Goal: Check status: Check status

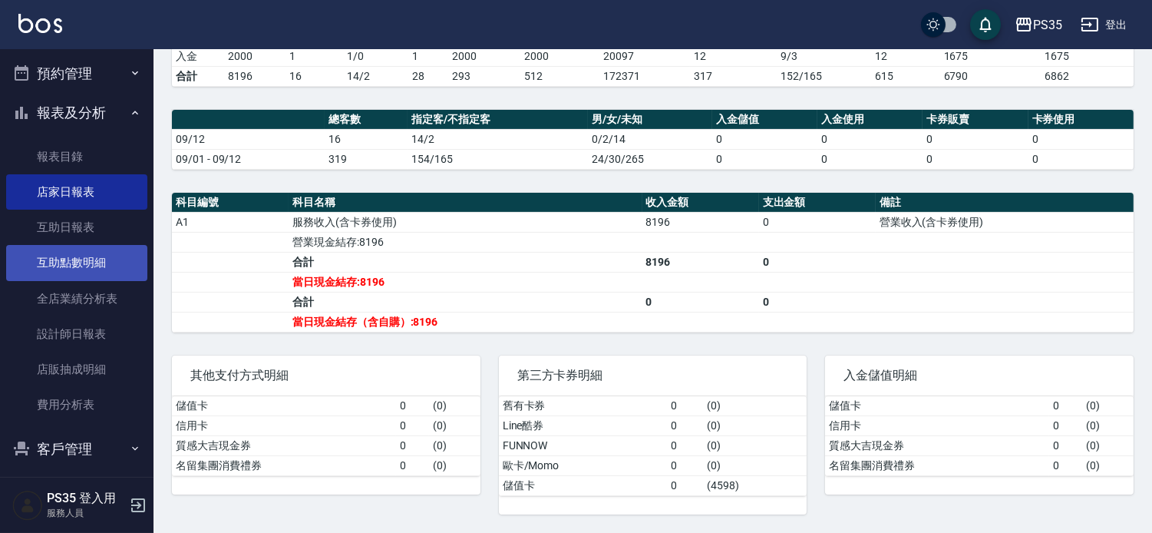
scroll to position [341, 0]
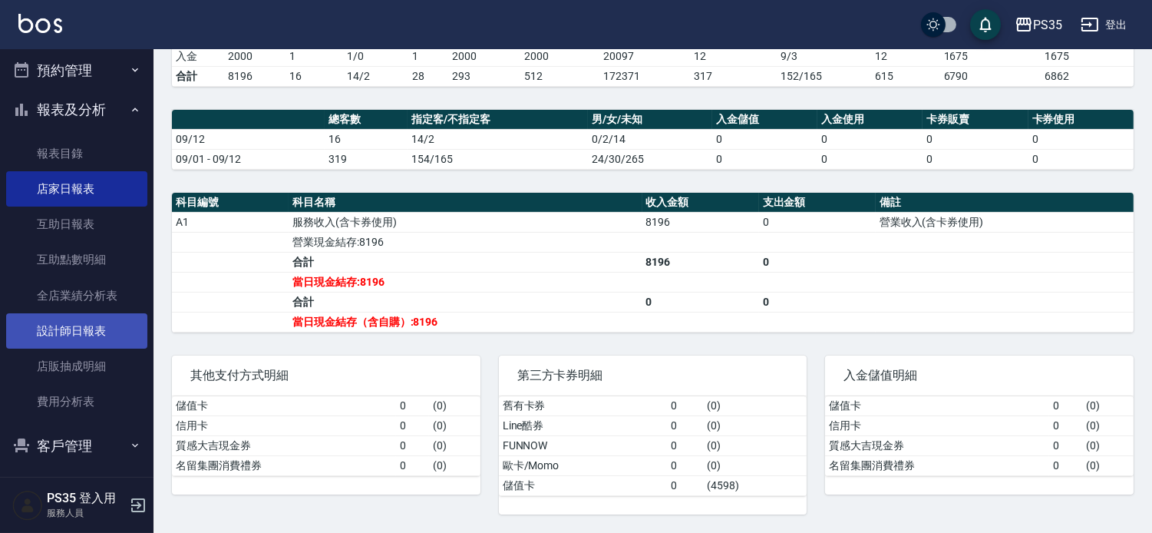
click at [98, 336] on link "設計師日報表" at bounding box center [76, 330] width 141 height 35
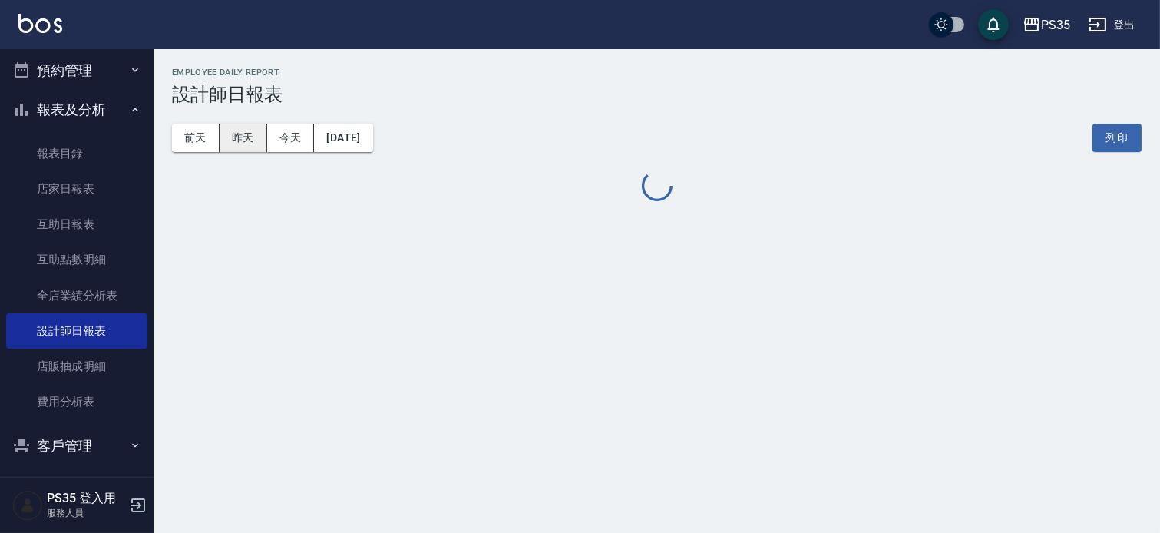
drag, startPoint x: 216, startPoint y: 124, endPoint x: 225, endPoint y: 125, distance: 8.5
click at [225, 124] on button "昨天" at bounding box center [244, 138] width 48 height 28
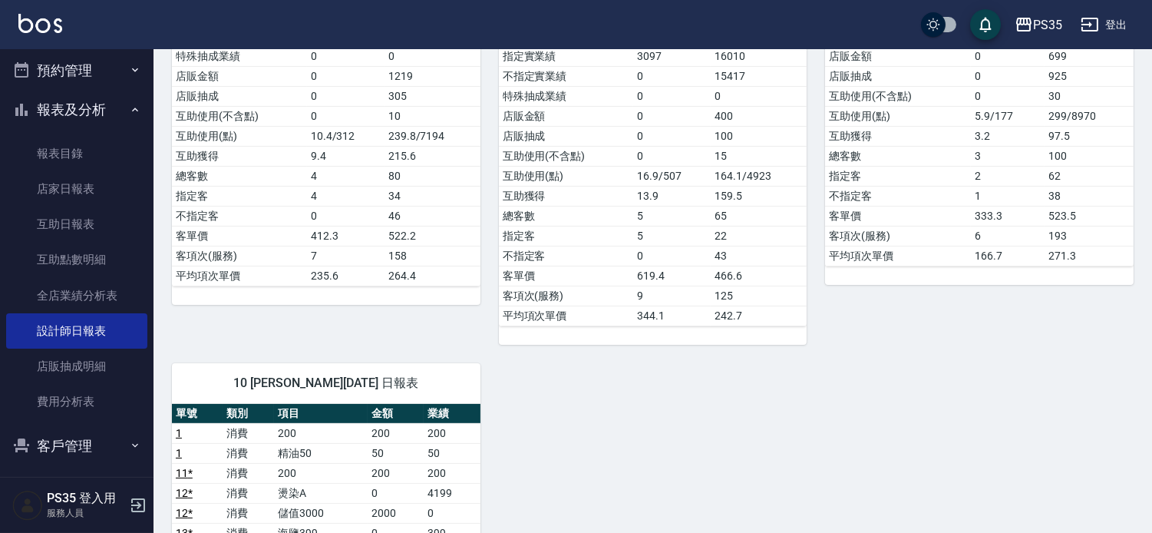
scroll to position [596, 0]
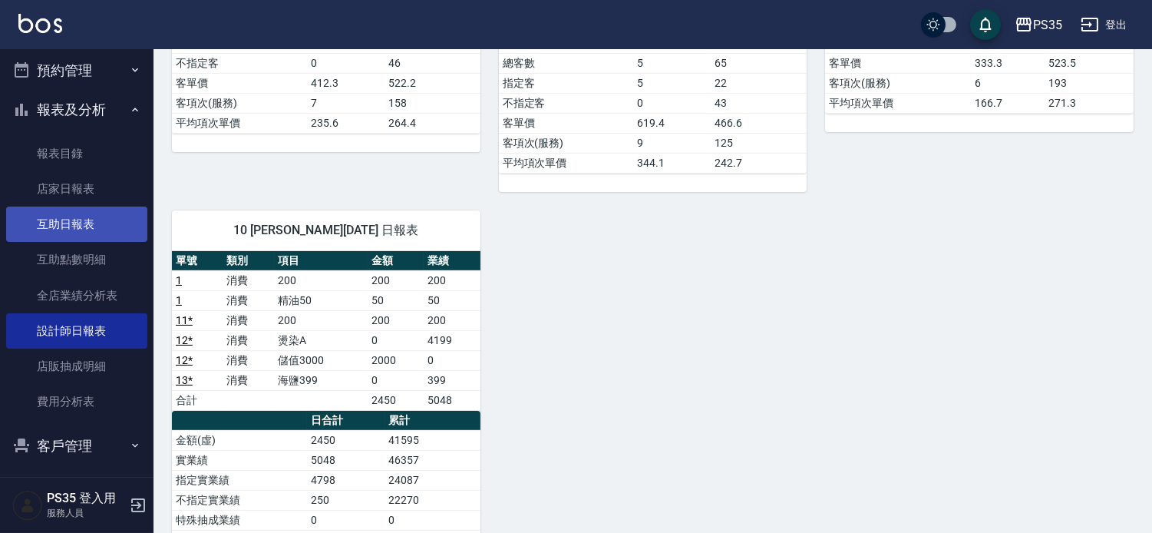
click at [84, 229] on link "互助日報表" at bounding box center [76, 223] width 141 height 35
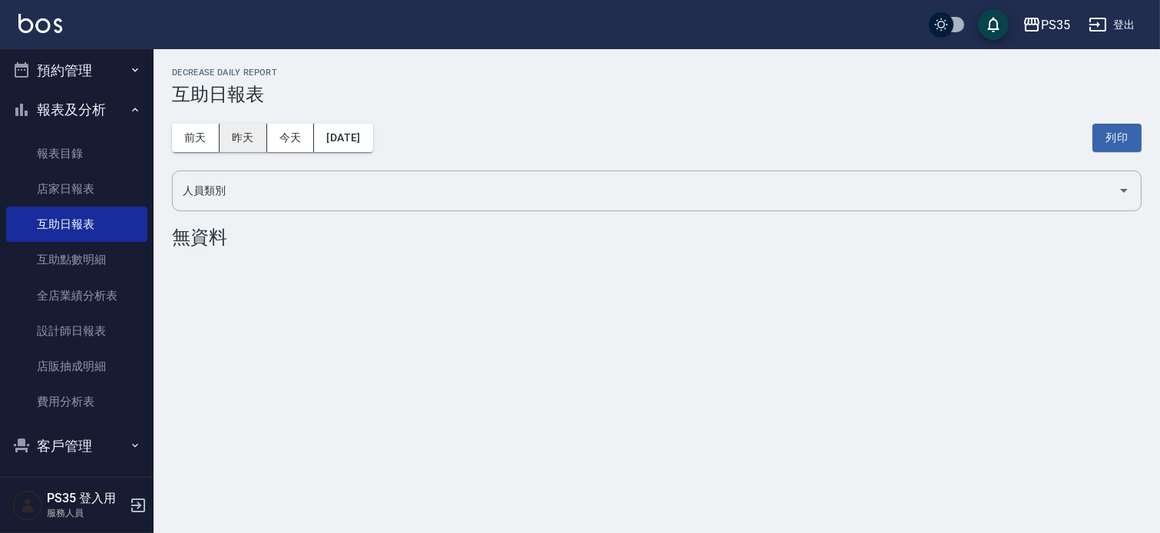
click at [229, 134] on button "昨天" at bounding box center [244, 138] width 48 height 28
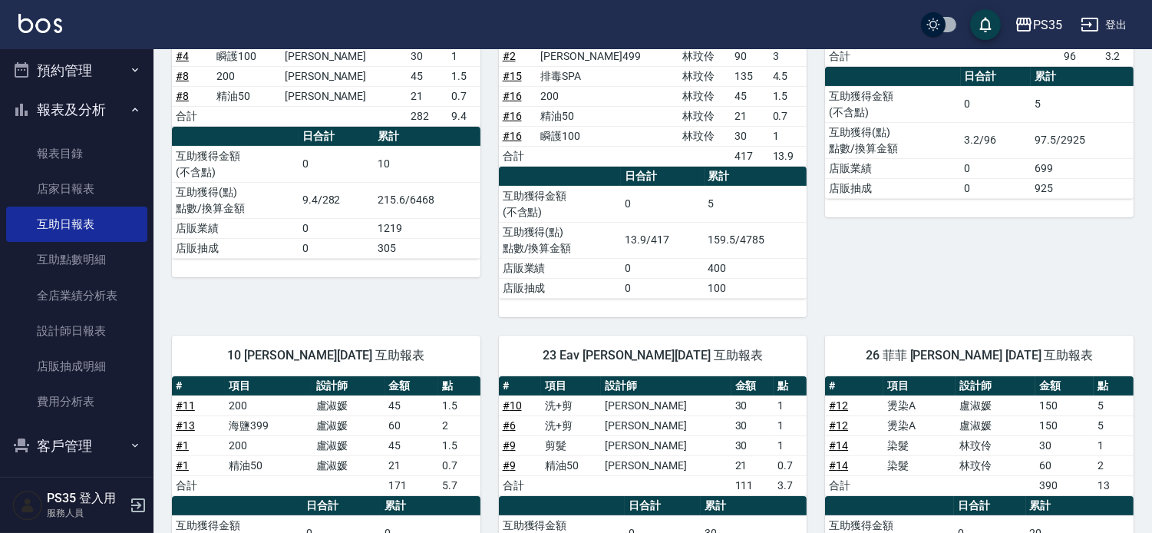
scroll to position [341, 0]
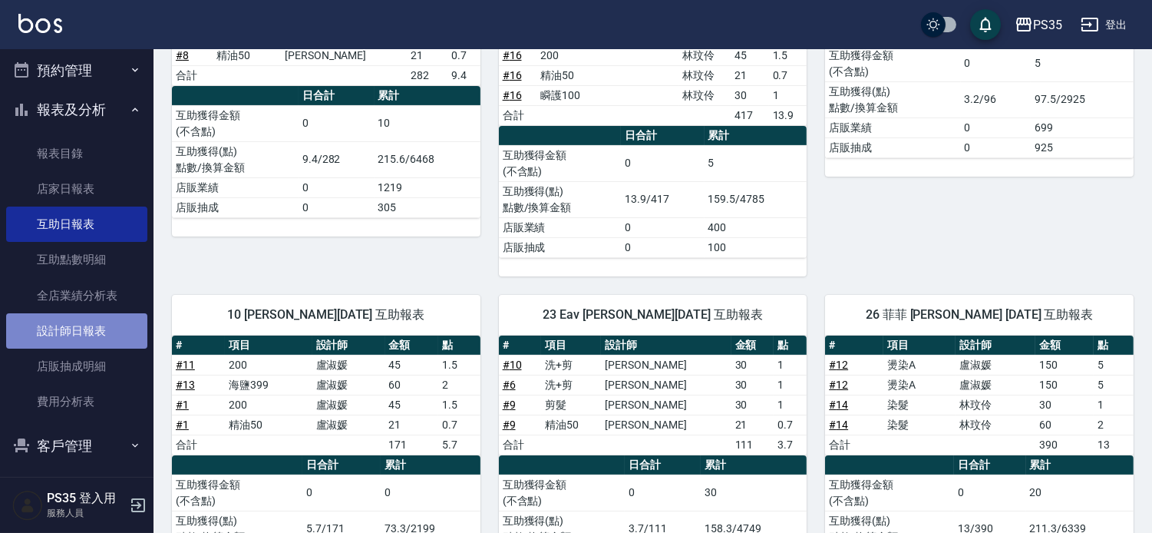
click at [111, 329] on link "設計師日報表" at bounding box center [76, 330] width 141 height 35
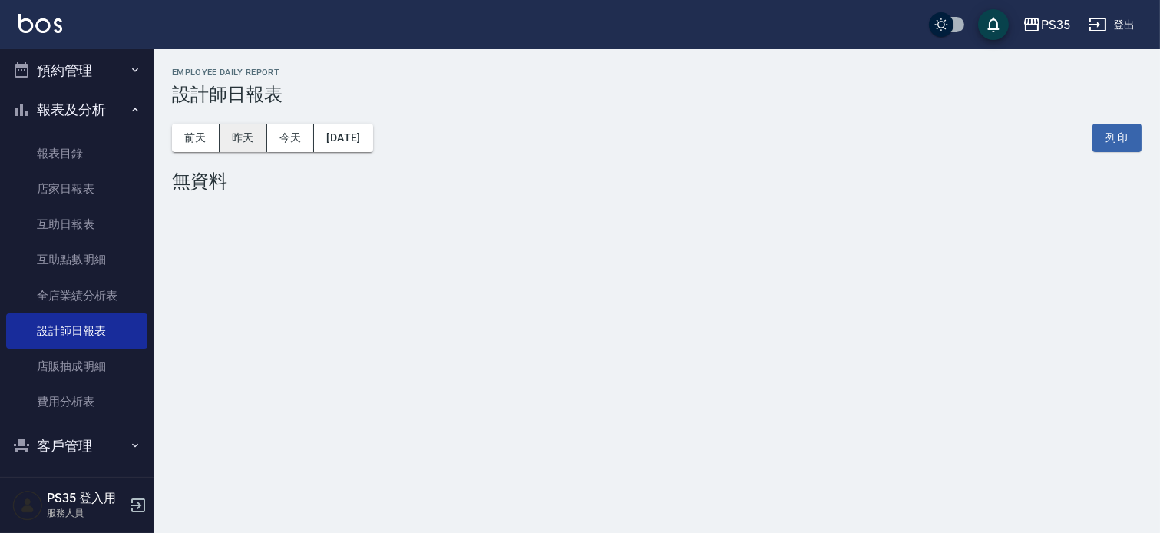
click at [248, 129] on button "昨天" at bounding box center [244, 138] width 48 height 28
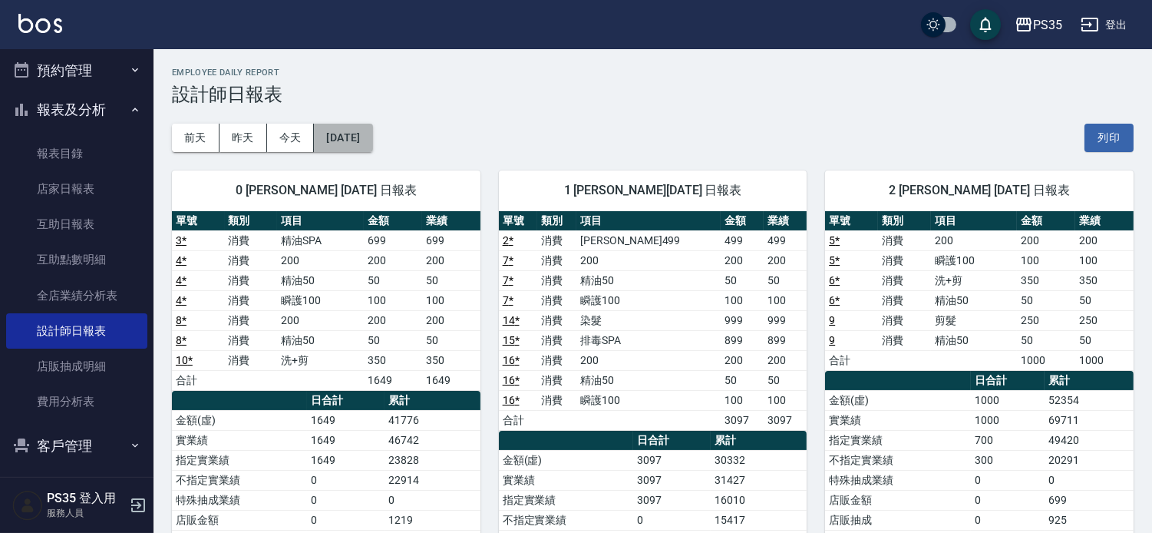
click at [372, 138] on button "[DATE]" at bounding box center [343, 138] width 58 height 28
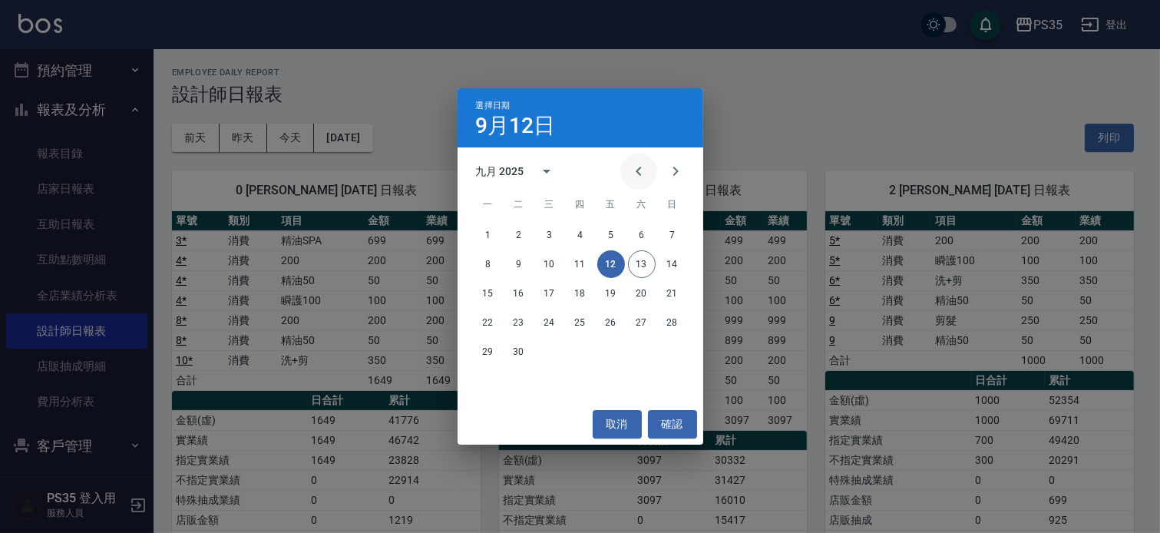
click at [620, 177] on button "Previous month" at bounding box center [638, 171] width 37 height 37
click at [524, 288] on button "12" at bounding box center [519, 293] width 28 height 28
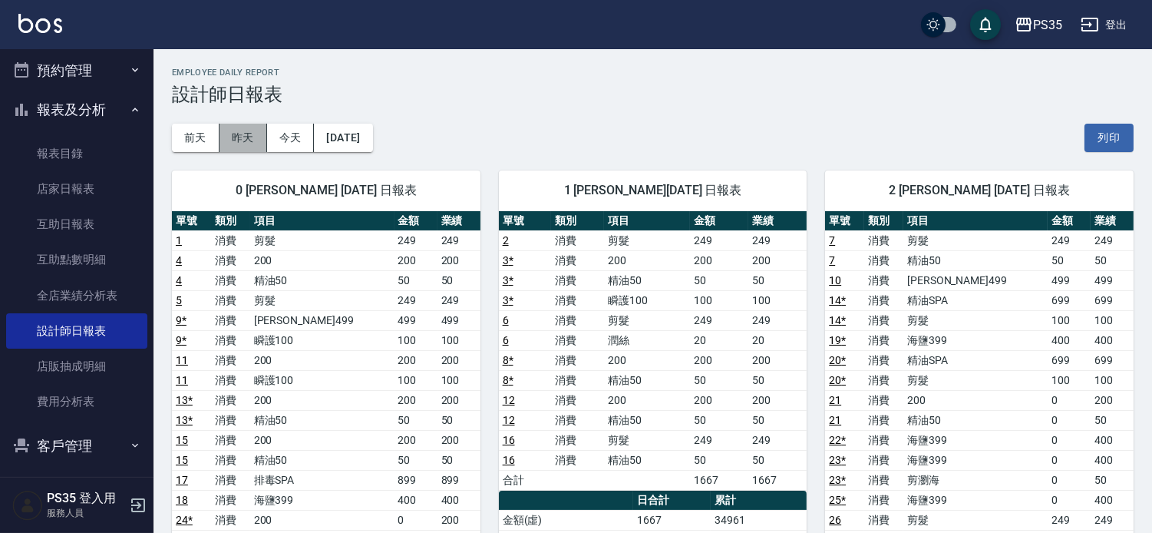
click at [241, 136] on button "昨天" at bounding box center [244, 138] width 48 height 28
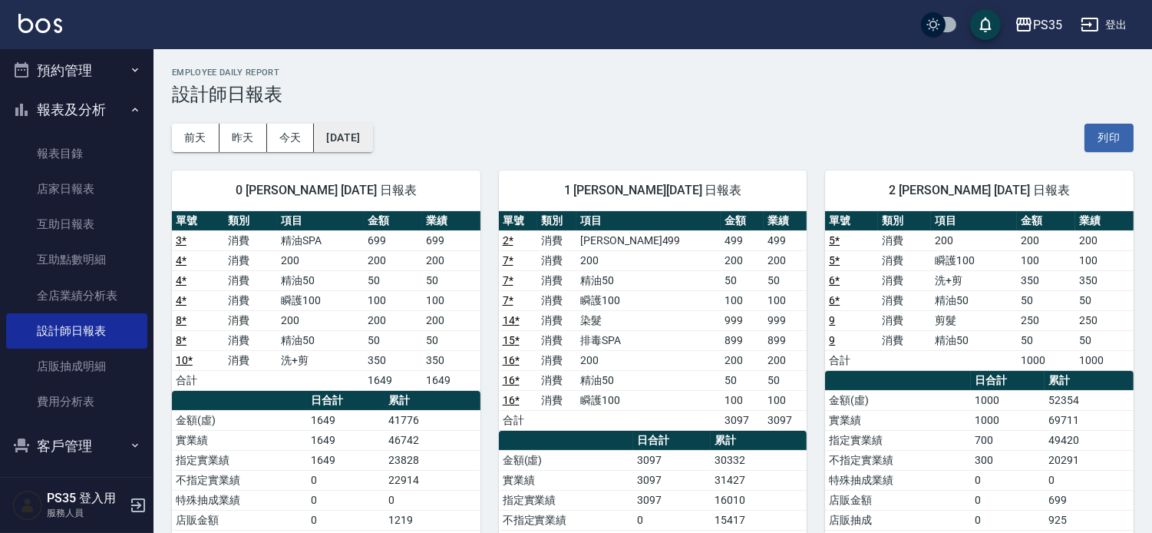
click at [352, 134] on button "[DATE]" at bounding box center [343, 138] width 58 height 28
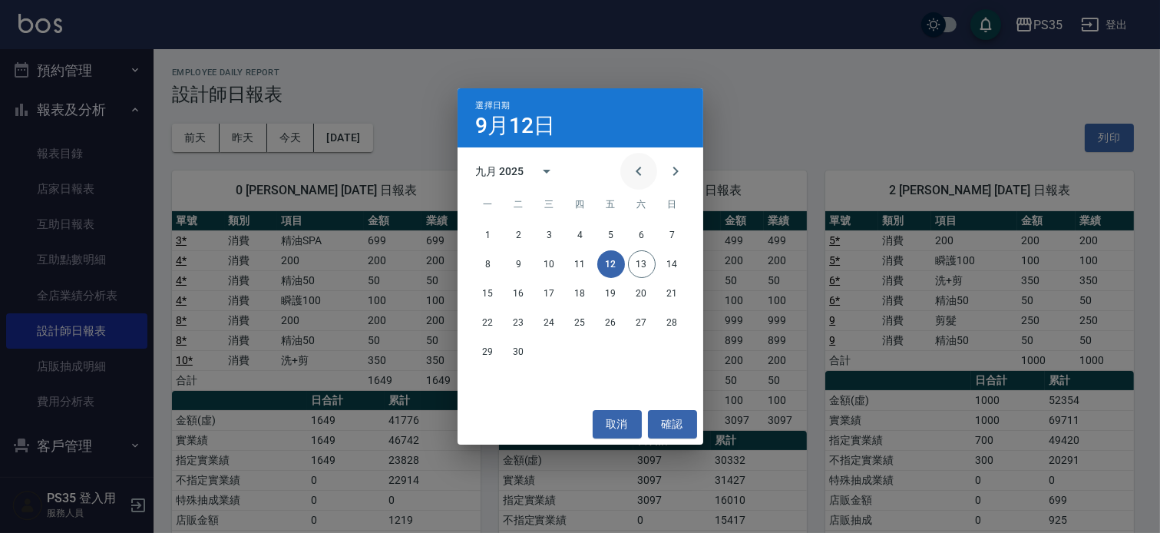
click at [630, 177] on icon "Previous month" at bounding box center [638, 171] width 18 height 18
click at [547, 293] on button "13" at bounding box center [550, 293] width 28 height 28
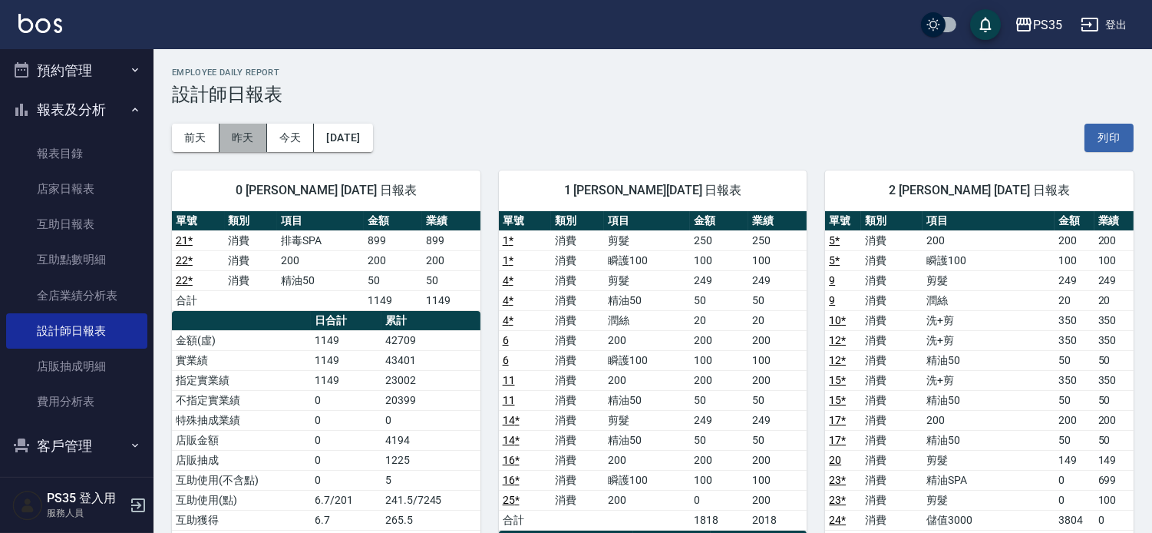
click at [246, 147] on button "昨天" at bounding box center [244, 138] width 48 height 28
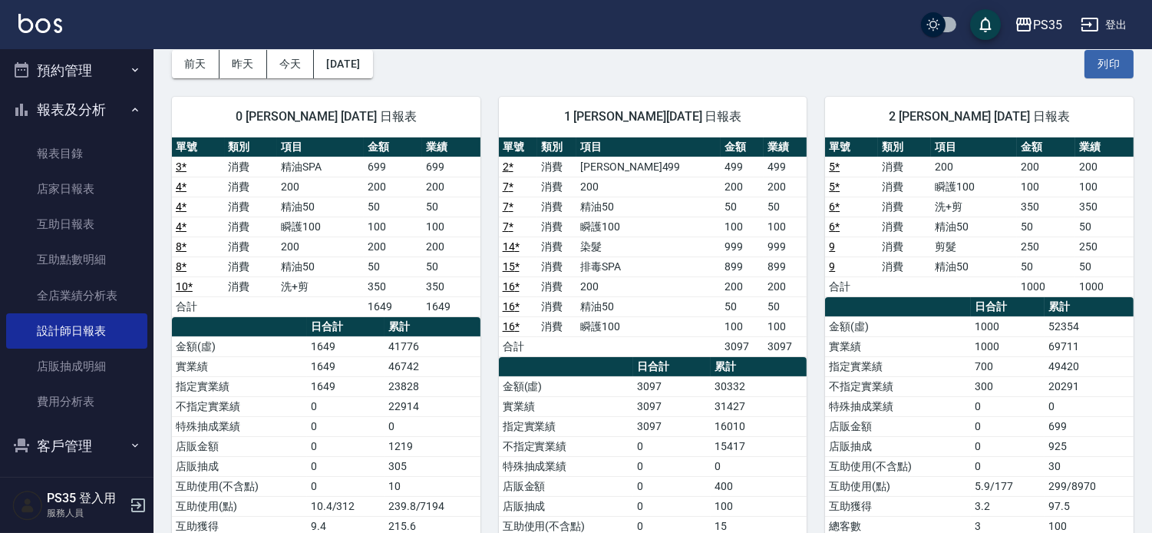
scroll to position [85, 0]
